Goal: Find contact information: Find contact information

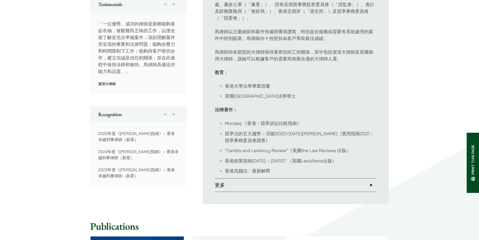
scroll to position [302, 0]
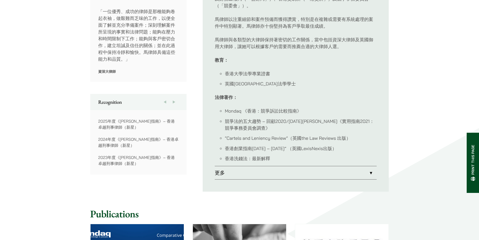
click at [354, 168] on link "更多" at bounding box center [296, 172] width 162 height 13
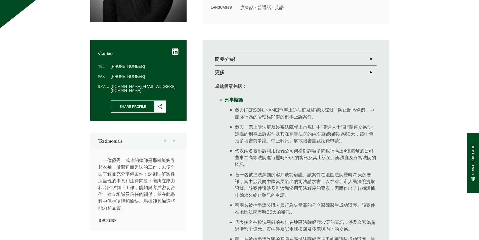
scroll to position [151, 0]
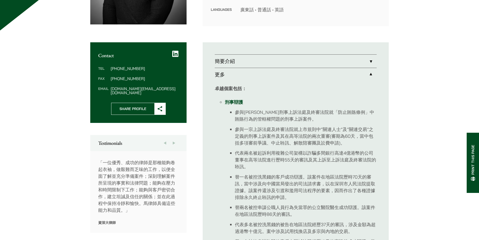
click at [265, 58] on link "簡要介紹" at bounding box center [296, 61] width 162 height 13
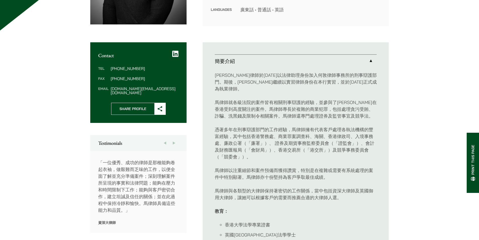
click at [265, 58] on link "簡要介紹" at bounding box center [296, 61] width 162 height 13
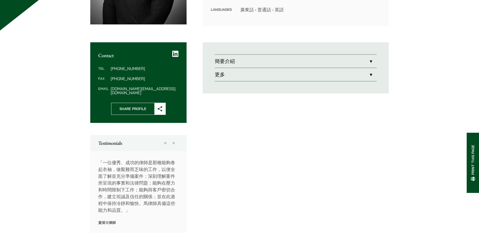
click at [259, 73] on link "更多" at bounding box center [296, 74] width 162 height 13
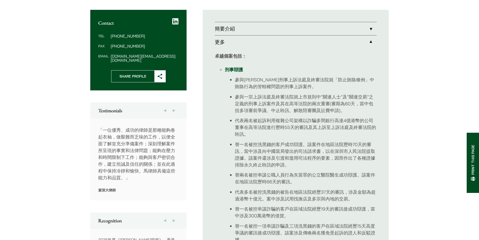
scroll to position [176, 0]
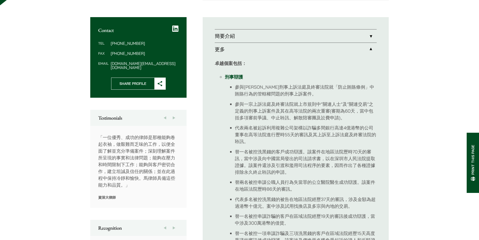
click at [173, 114] on button "Next" at bounding box center [173, 118] width 9 height 16
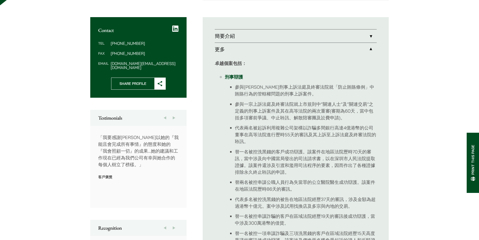
click at [173, 114] on button "Next" at bounding box center [173, 118] width 9 height 16
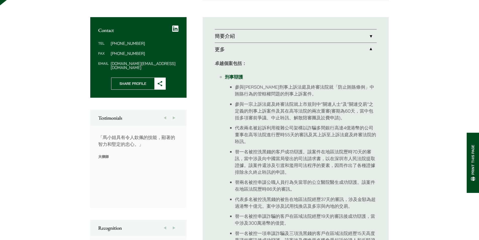
click at [173, 114] on button "Next" at bounding box center [173, 118] width 9 height 16
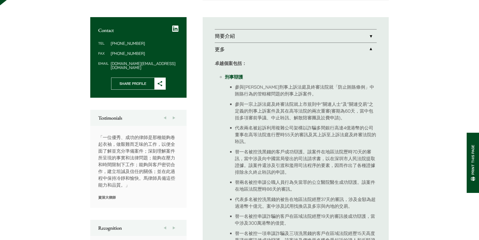
click at [173, 114] on button "Next" at bounding box center [173, 118] width 9 height 16
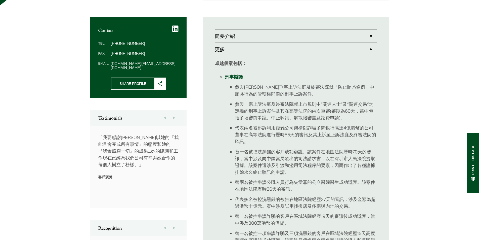
click at [173, 114] on button "Next" at bounding box center [173, 118] width 9 height 16
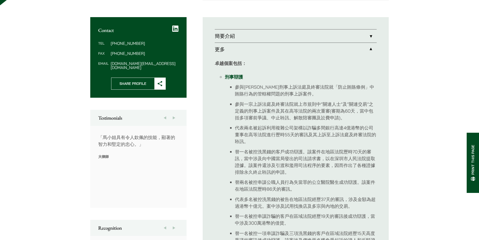
click at [174, 115] on button "Next" at bounding box center [173, 118] width 9 height 16
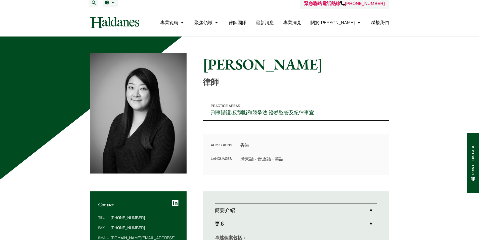
scroll to position [0, 0]
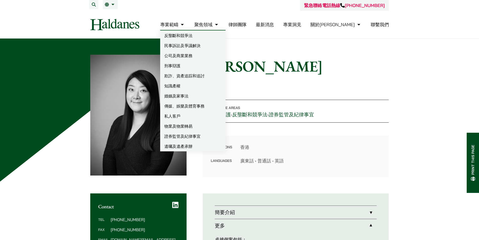
click at [293, 77] on div "Home » Lawyers » [PERSON_NAME] [PERSON_NAME] 律師" at bounding box center [296, 73] width 186 height 32
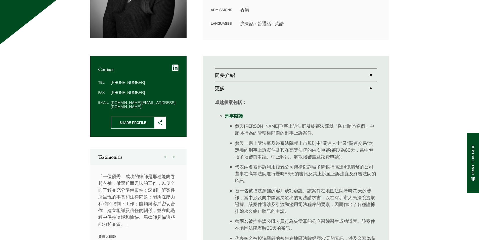
scroll to position [151, 0]
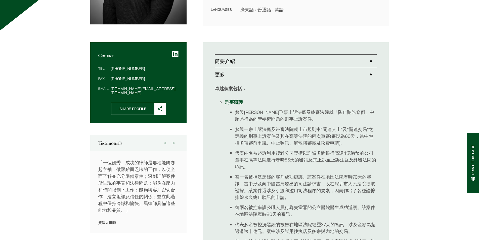
click at [323, 73] on link "更多" at bounding box center [296, 74] width 162 height 13
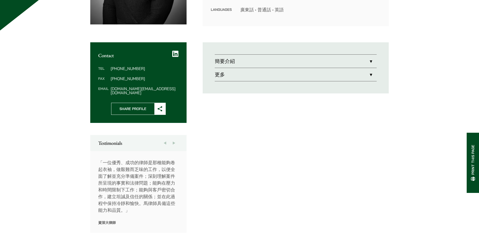
click at [322, 74] on link "更多" at bounding box center [296, 74] width 162 height 13
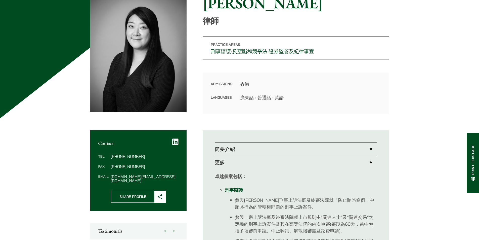
scroll to position [75, 0]
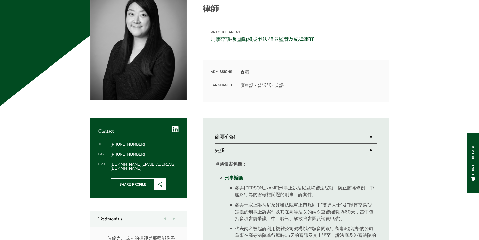
click at [247, 135] on link "簡要介紹" at bounding box center [296, 136] width 162 height 13
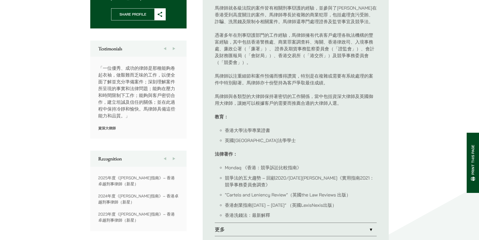
scroll to position [251, 0]
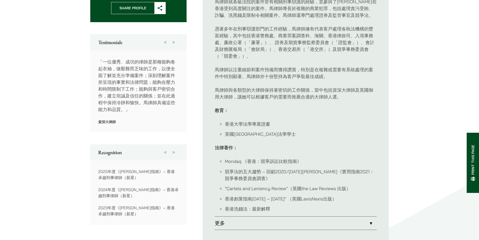
click at [157, 101] on p "「一位優秀、成功的律師是那種能夠卷起衣袖，做艱難而乏味的工作，以便全面了解並充分準備案件；深刻理解案件所呈現的事實和法律問題；能夠在壓力和時間限制下工作；能夠…" at bounding box center [138, 85] width 80 height 54
click at [157, 98] on p "「一位優秀、成功的律師是那種能夠卷起衣袖，做艱難而乏味的工作，以便全面了解並充分準備案件；深刻理解案件所呈現的事實和法律問題；能夠在壓力和時間限制下工作；能夠…" at bounding box center [138, 85] width 80 height 54
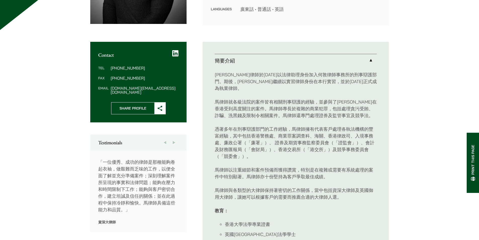
scroll to position [151, 0]
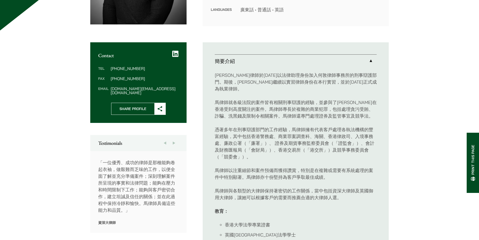
drag, startPoint x: 120, startPoint y: 69, endPoint x: 140, endPoint y: 69, distance: 20.4
click at [140, 69] on dd "[PHONE_NUMBER]" at bounding box center [145, 68] width 68 height 4
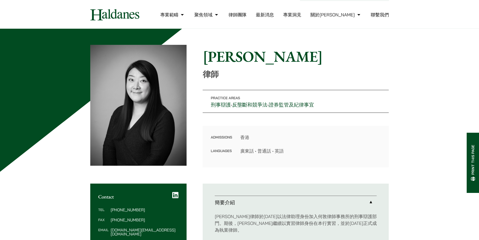
scroll to position [0, 0]
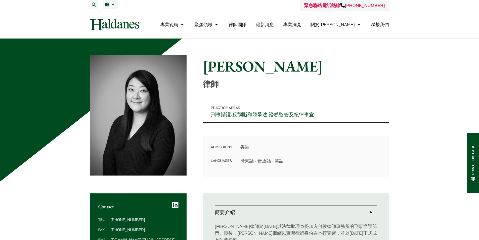
click at [380, 23] on link "聯繫我們" at bounding box center [380, 25] width 18 height 6
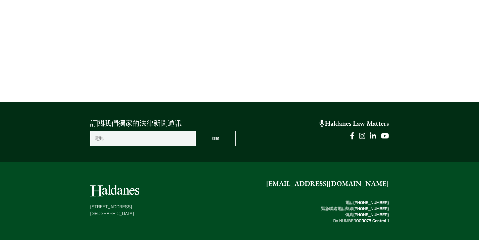
scroll to position [247, 0]
